Goal: Task Accomplishment & Management: Manage account settings

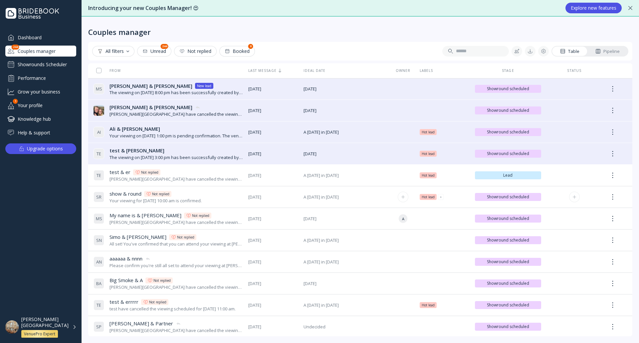
click at [202, 199] on div "Your viewing for [DATE] 10:00 am is confirmed." at bounding box center [156, 201] width 92 height 6
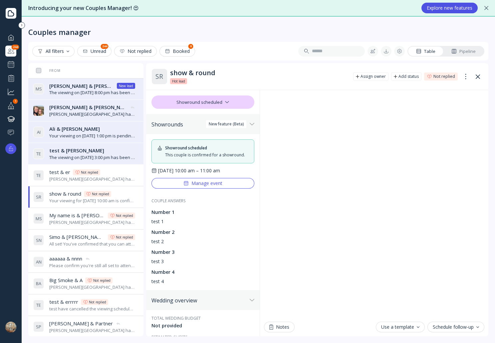
click at [225, 189] on button "Manage event" at bounding box center [202, 183] width 103 height 11
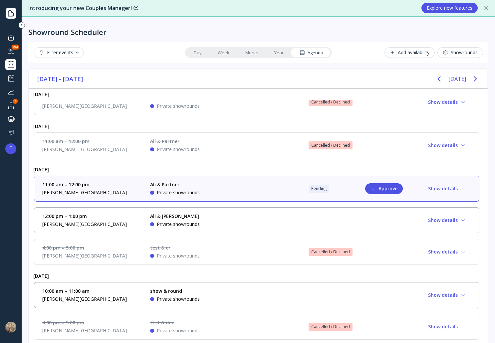
scroll to position [563, 0]
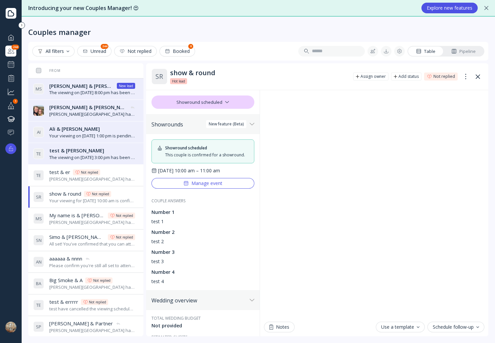
click at [470, 51] on div "Pipeline" at bounding box center [463, 51] width 24 height 6
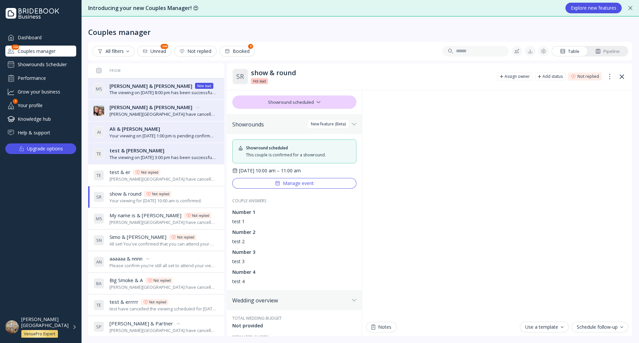
click at [76, 329] on div "[PERSON_NAME][GEOGRAPHIC_DATA] VenuePro Expert" at bounding box center [48, 328] width 55 height 22
click at [64, 65] on div "Showrounds Scheduler" at bounding box center [40, 64] width 71 height 11
